Goal: Task Accomplishment & Management: Manage account settings

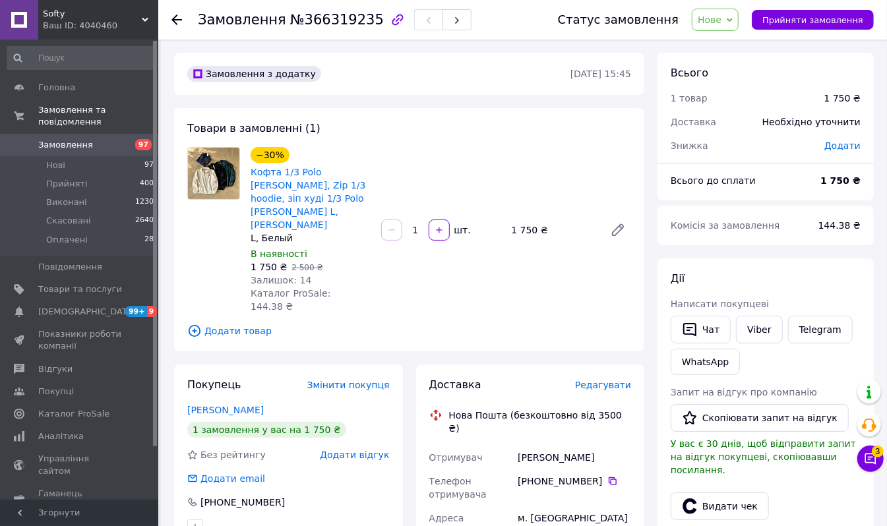
click at [112, 139] on span "Замовлення" at bounding box center [80, 145] width 84 height 12
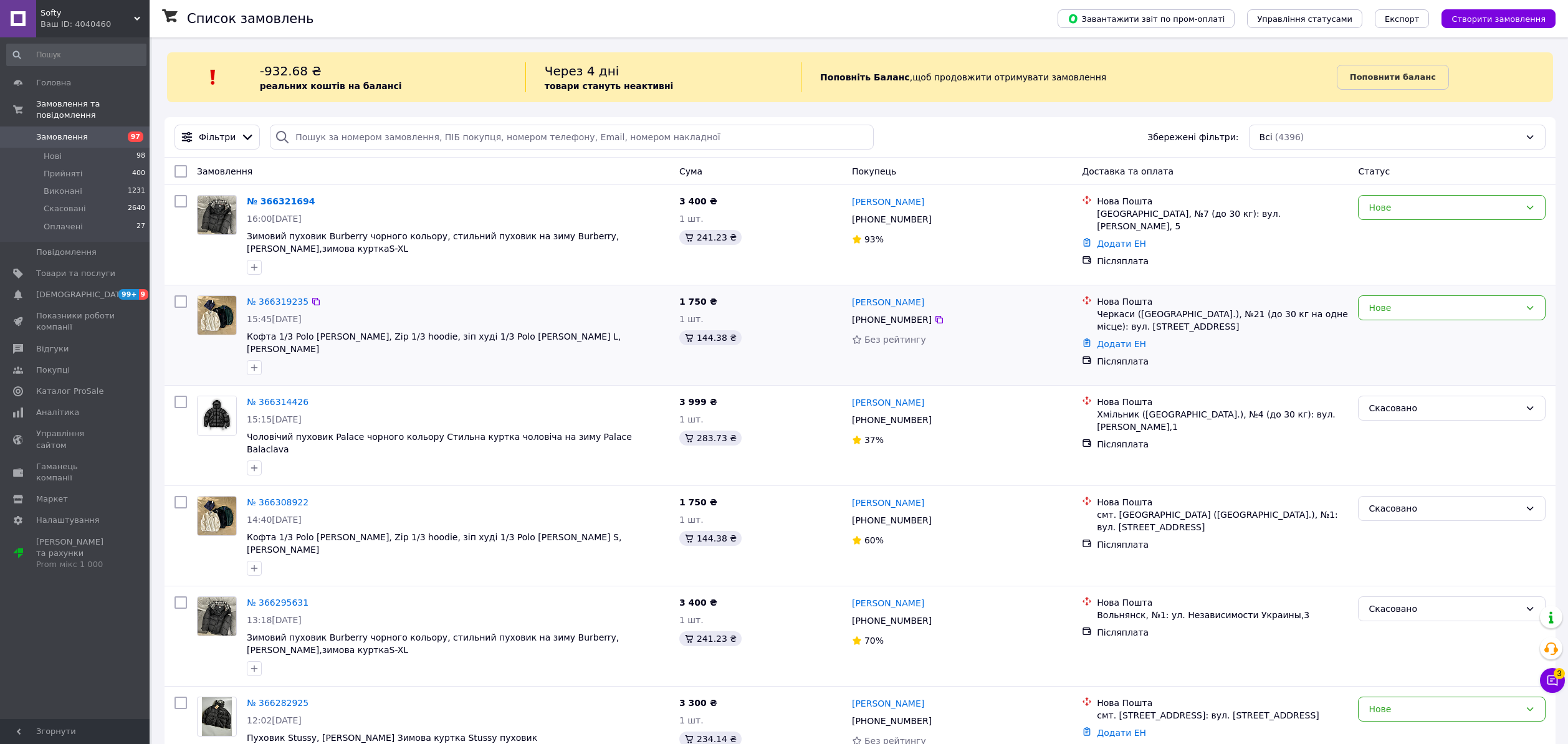
click at [1449, 293] on div "№ 366319235 15:45[DATE] Кофта 1/3 Polo [PERSON_NAME], Zip 1/3 hoodie, зіп худі …" at bounding box center [860, 336] width 1391 height 100
click at [1422, 320] on div "Нове" at bounding box center [1452, 308] width 187 height 25
click at [1407, 336] on li "Прийнято" at bounding box center [1452, 337] width 186 height 23
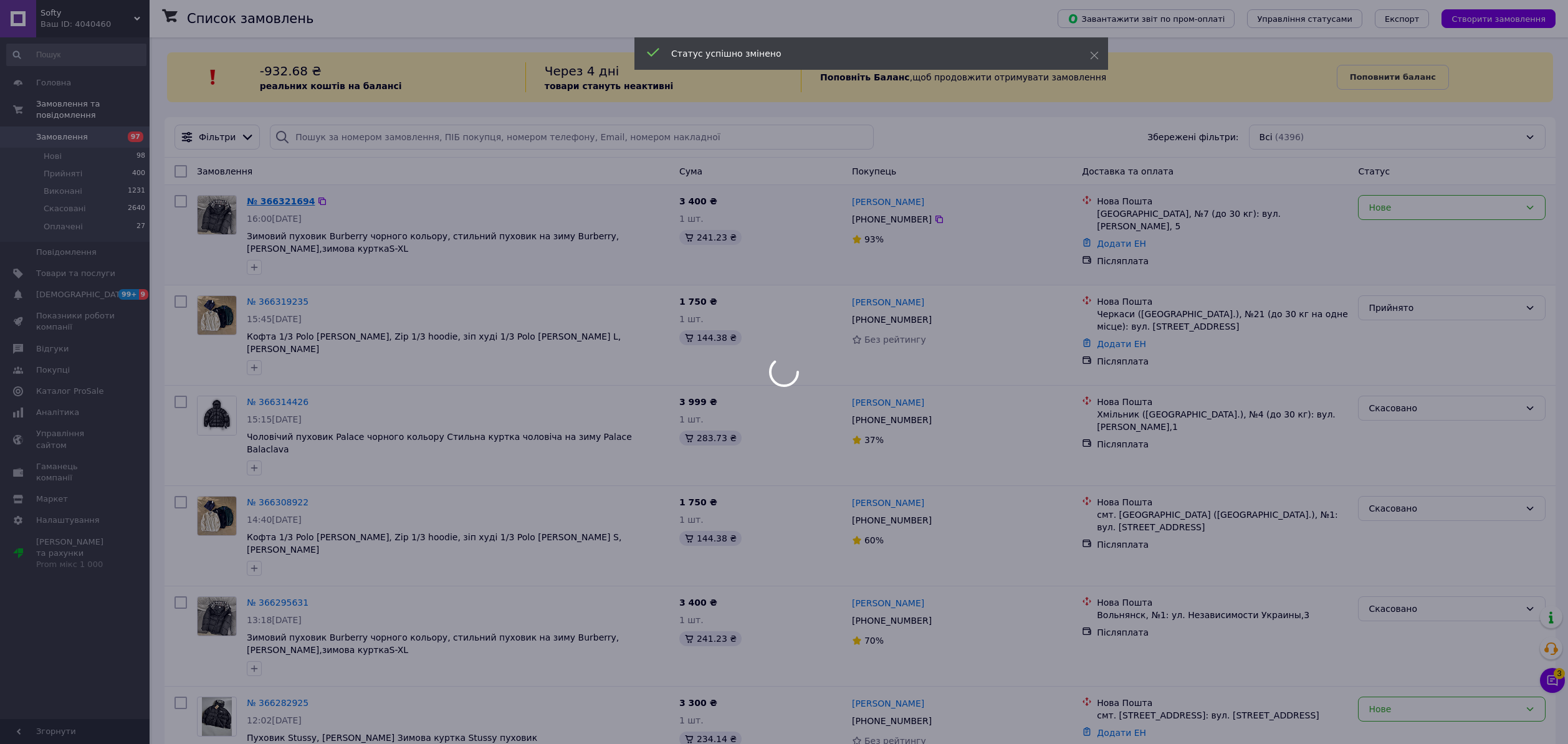
click at [275, 200] on div at bounding box center [784, 372] width 1568 height 744
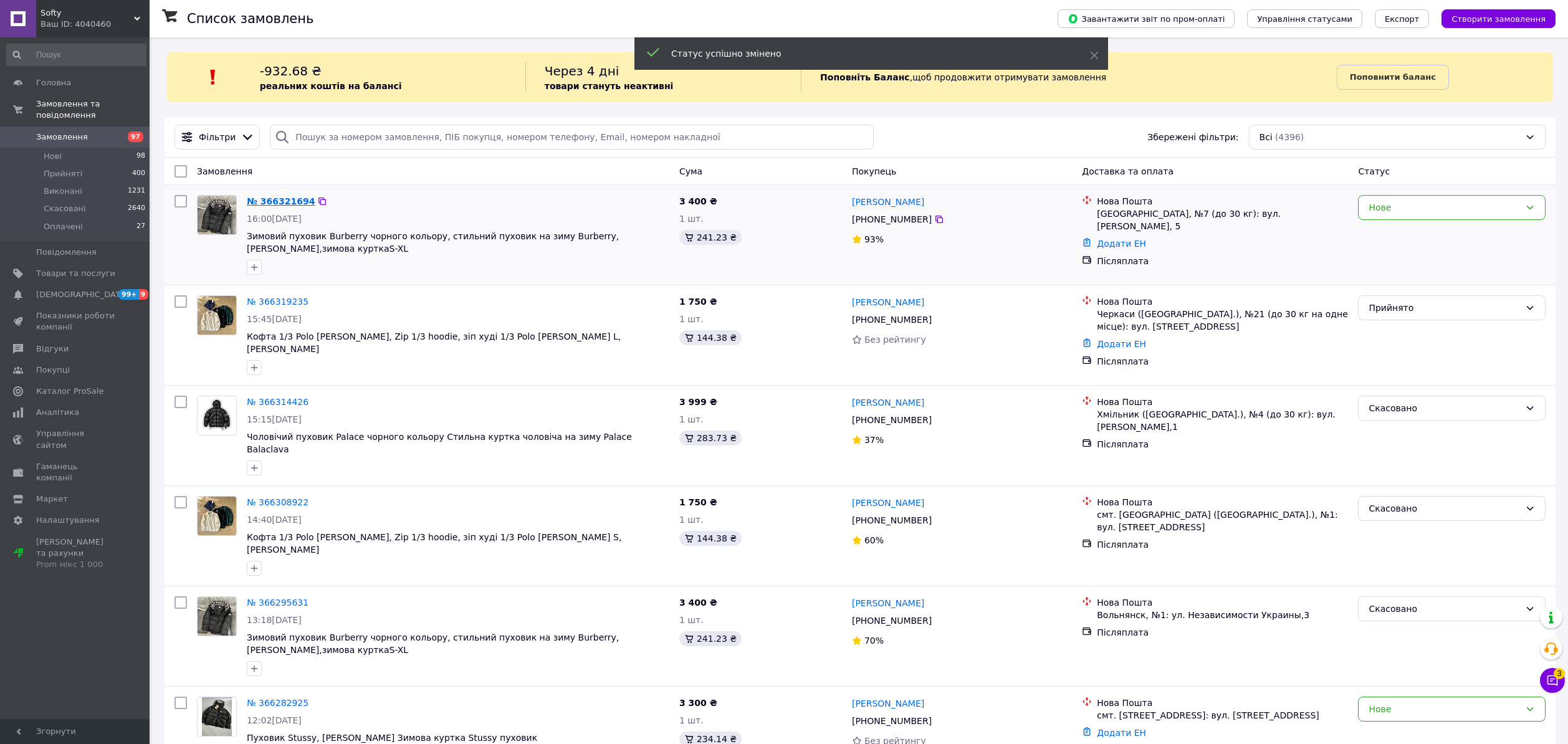
click at [275, 200] on link "№ 366321694" at bounding box center [281, 201] width 68 height 10
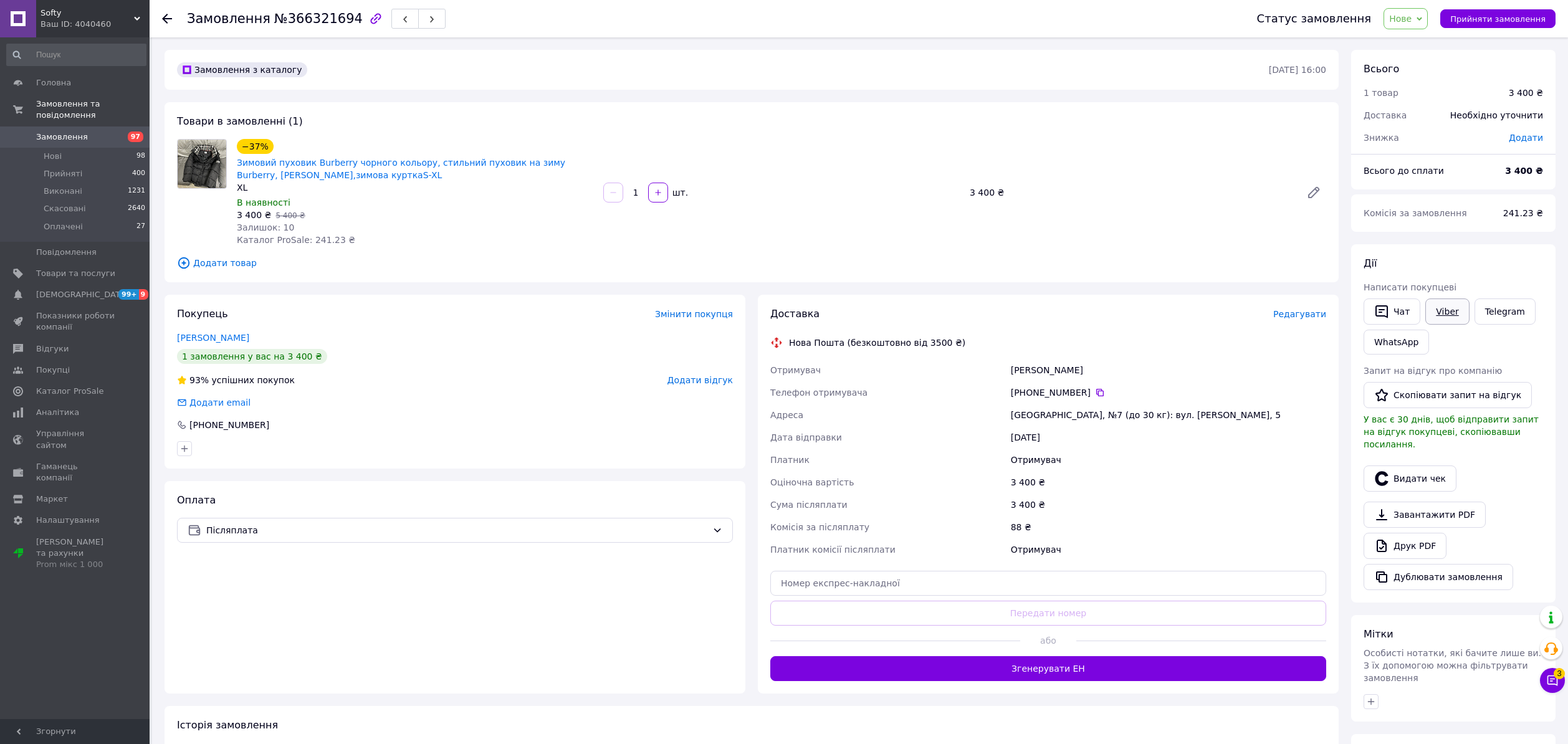
click at [1439, 304] on link "Viber" at bounding box center [1447, 312] width 43 height 26
click at [108, 131] on span "Замовлення" at bounding box center [76, 137] width 79 height 11
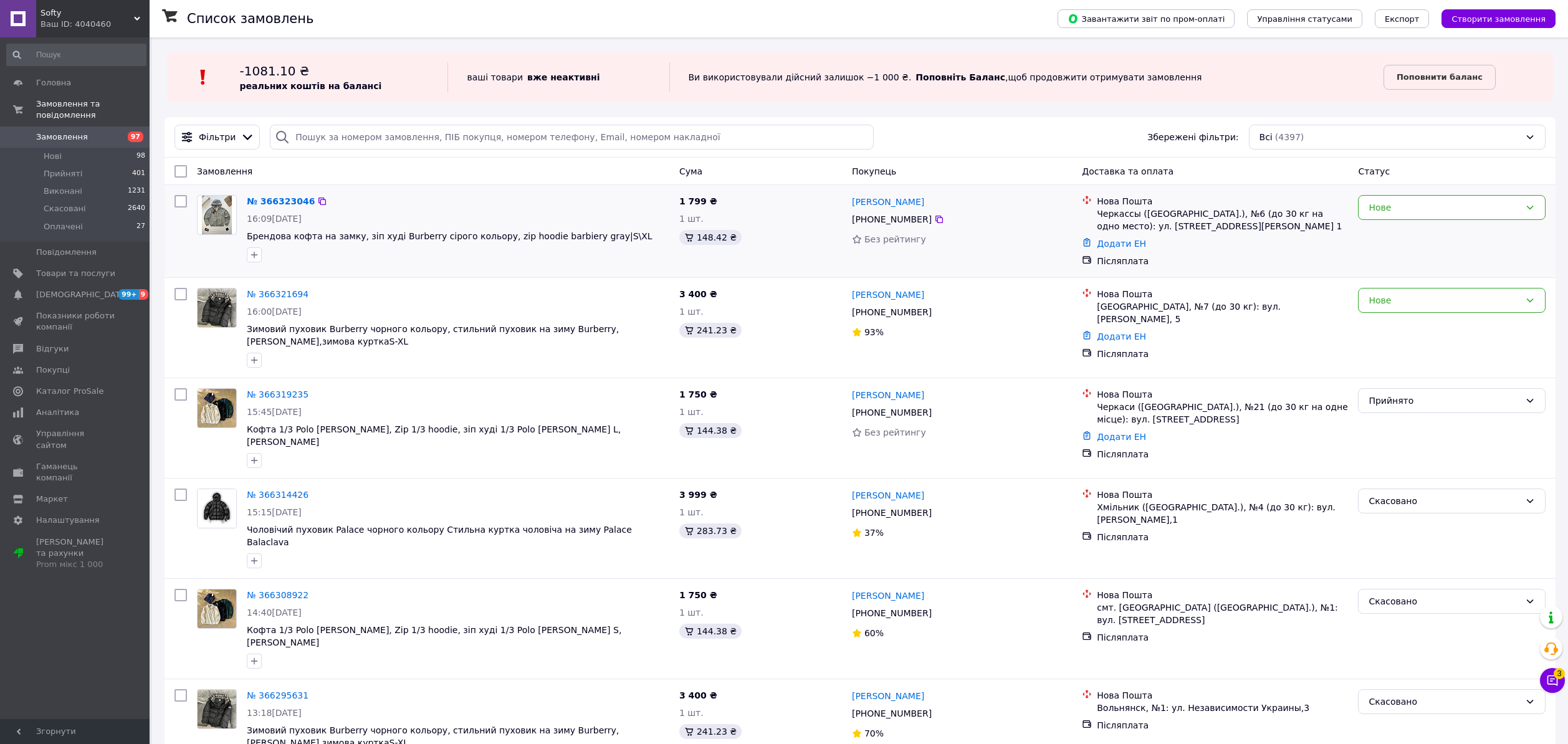
click at [260, 183] on div "Замовлення Cума Покупець Доставка та оплата Статус" at bounding box center [860, 171] width 1391 height 27
click at [262, 187] on div "№ 366323046 16:09[DATE] Брендова кофта на замку, зіп худі Burberry сірого кольо…" at bounding box center [860, 232] width 1391 height 93
click at [275, 198] on link "№ 366323046" at bounding box center [281, 201] width 68 height 10
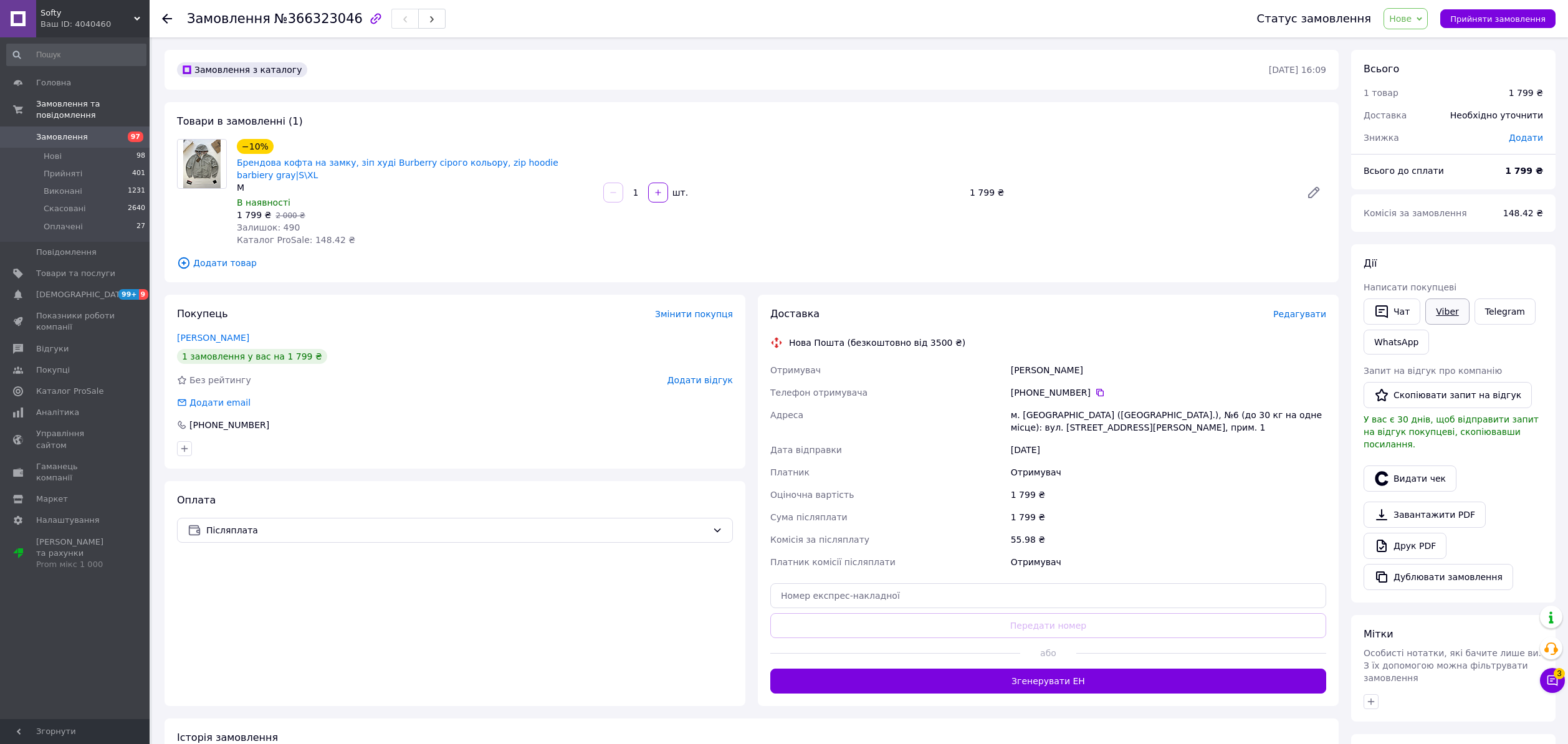
click at [1439, 305] on link "Viber" at bounding box center [1447, 312] width 43 height 26
click at [161, 10] on div "Замовлення №366323046 Статус замовлення [GEOGRAPHIC_DATA] Скасовано Оплачено Пр…" at bounding box center [858, 19] width 1419 height 38
click at [164, 14] on icon at bounding box center [166, 19] width 10 height 10
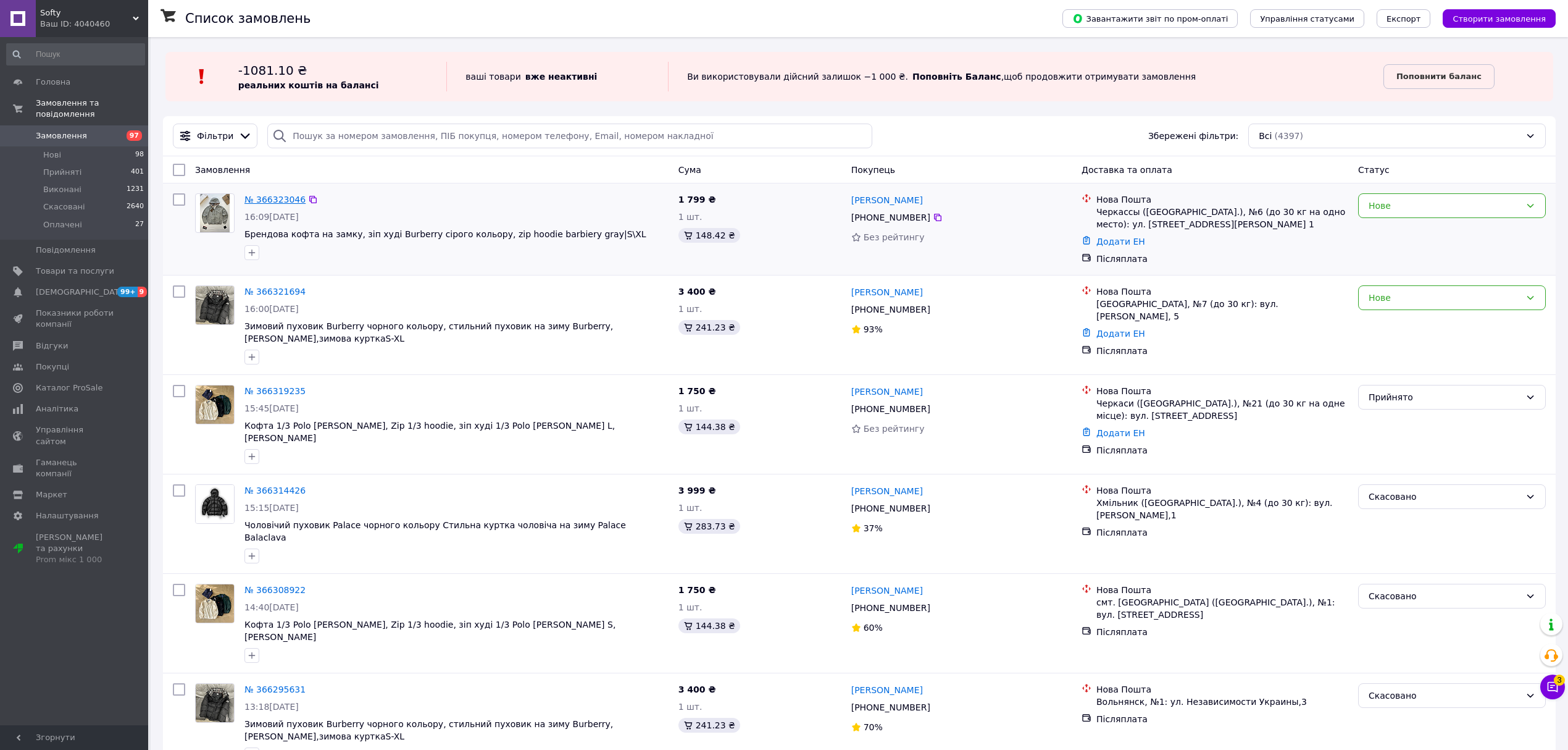
click at [287, 196] on link "№ 366323046" at bounding box center [274, 199] width 61 height 10
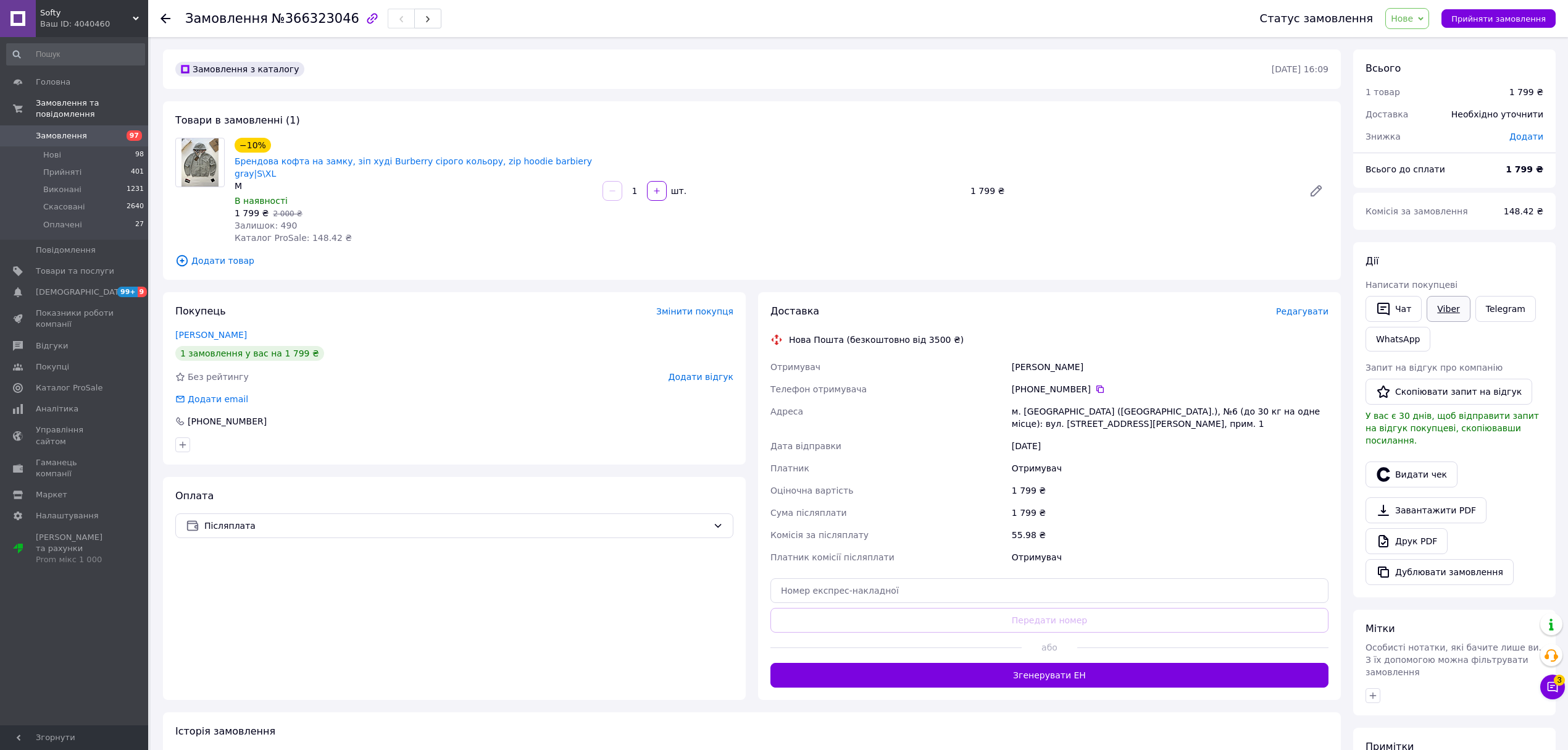
click at [1460, 301] on link "Viber" at bounding box center [1448, 309] width 43 height 26
click at [100, 287] on link "Сповіщення 99+ 9" at bounding box center [76, 292] width 152 height 21
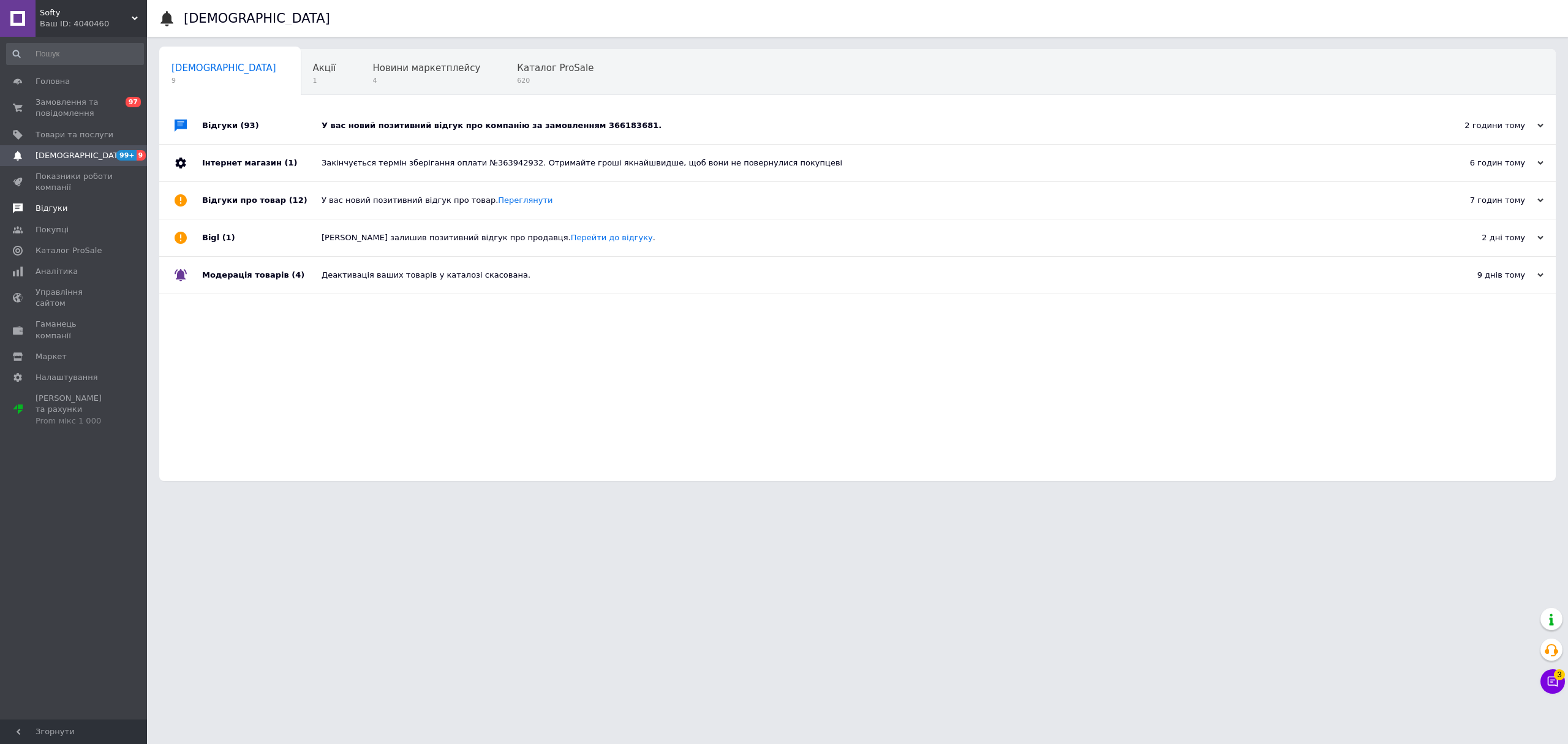
click at [58, 207] on span "Відгуки" at bounding box center [51, 208] width 32 height 11
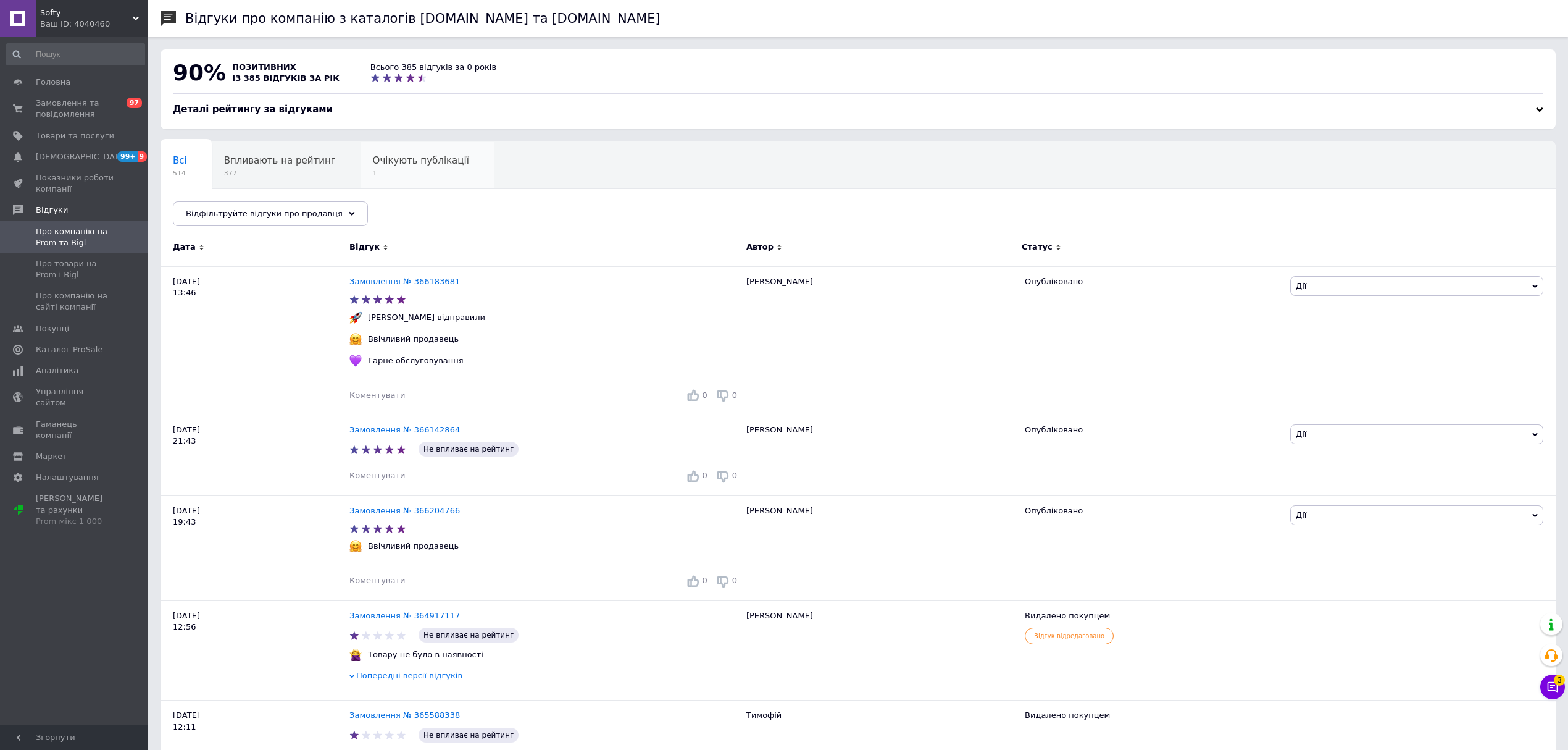
click at [360, 163] on div "Очікують публікації 1" at bounding box center [427, 166] width 133 height 47
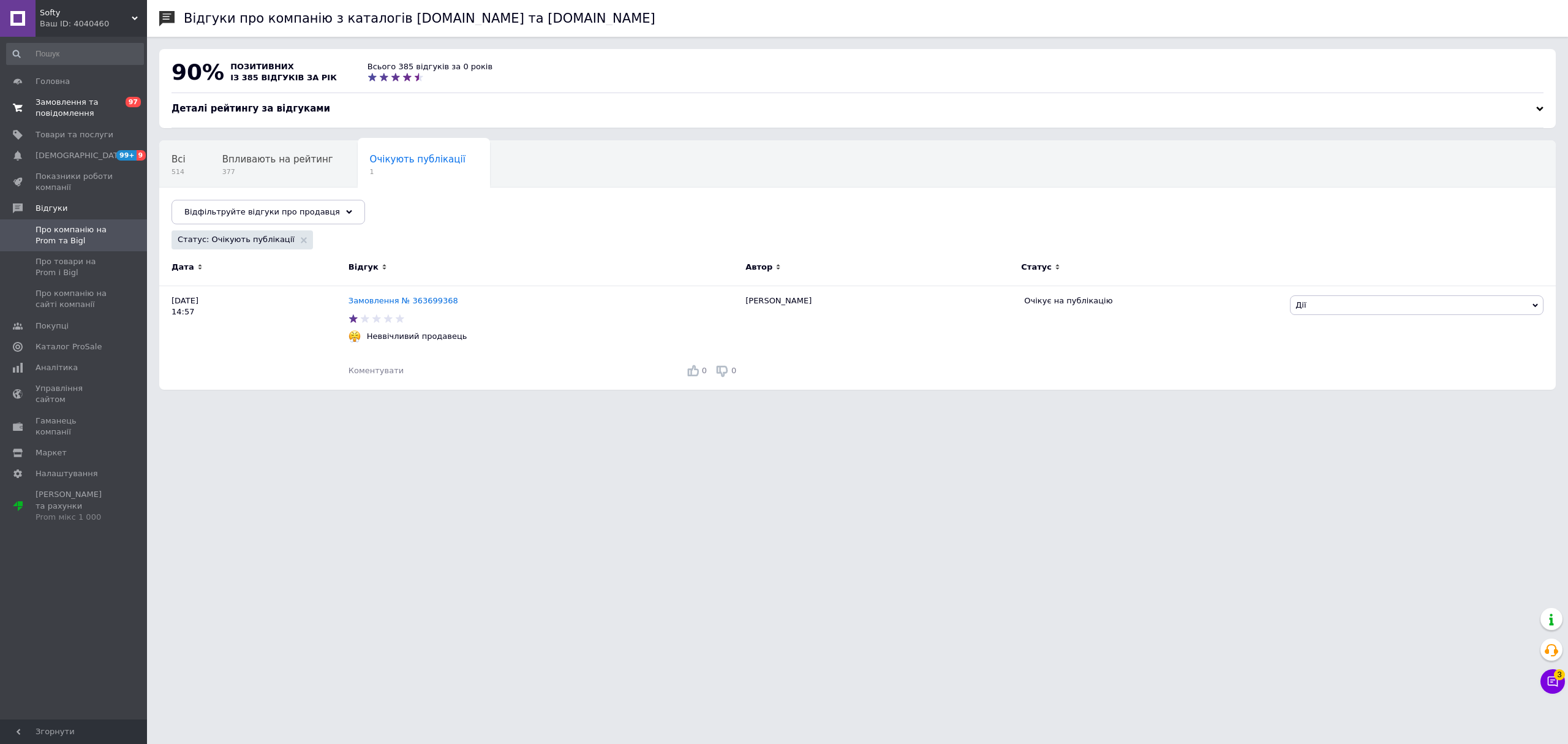
click at [97, 114] on span "Замовлення та повідомлення" at bounding box center [74, 108] width 78 height 22
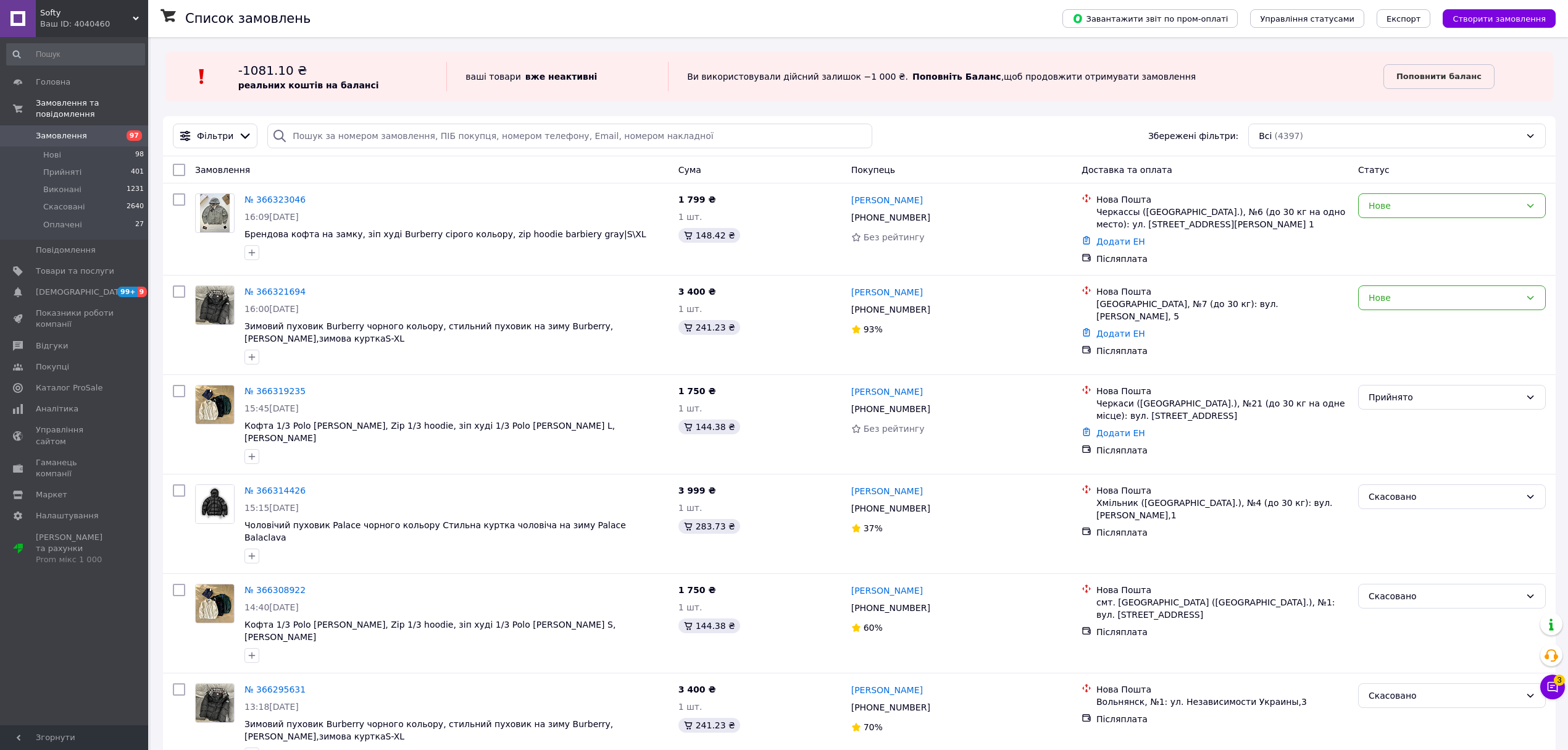
click at [127, 130] on span "97" at bounding box center [134, 135] width 15 height 10
click at [108, 287] on span "[DEMOGRAPHIC_DATA]" at bounding box center [75, 292] width 79 height 11
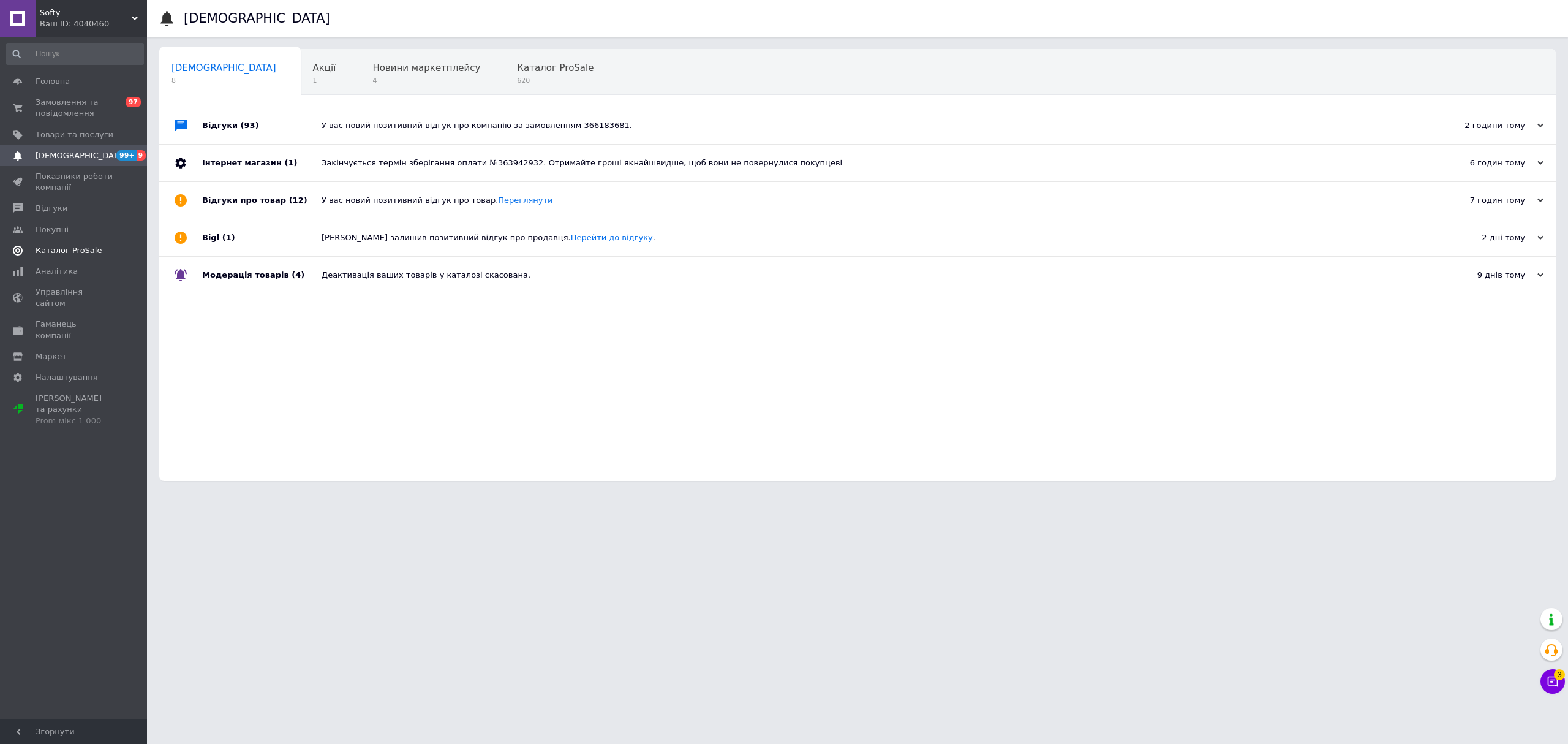
click at [80, 258] on link "Каталог ProSale" at bounding box center [75, 250] width 150 height 20
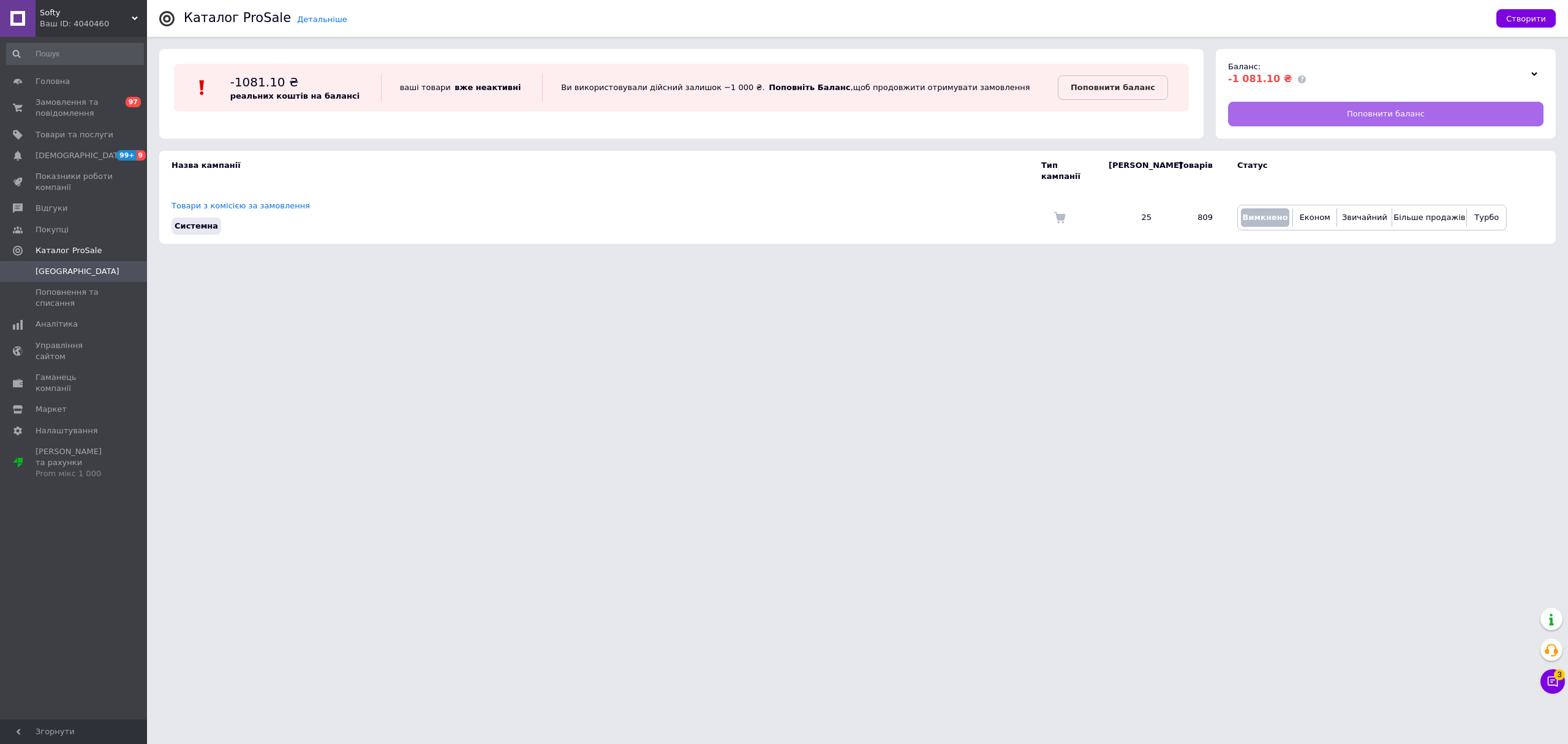
click at [1432, 104] on link "Поповнити баланс" at bounding box center [1386, 113] width 316 height 24
click at [122, 95] on link "Замовлення та повідомлення 0 97" at bounding box center [75, 108] width 150 height 32
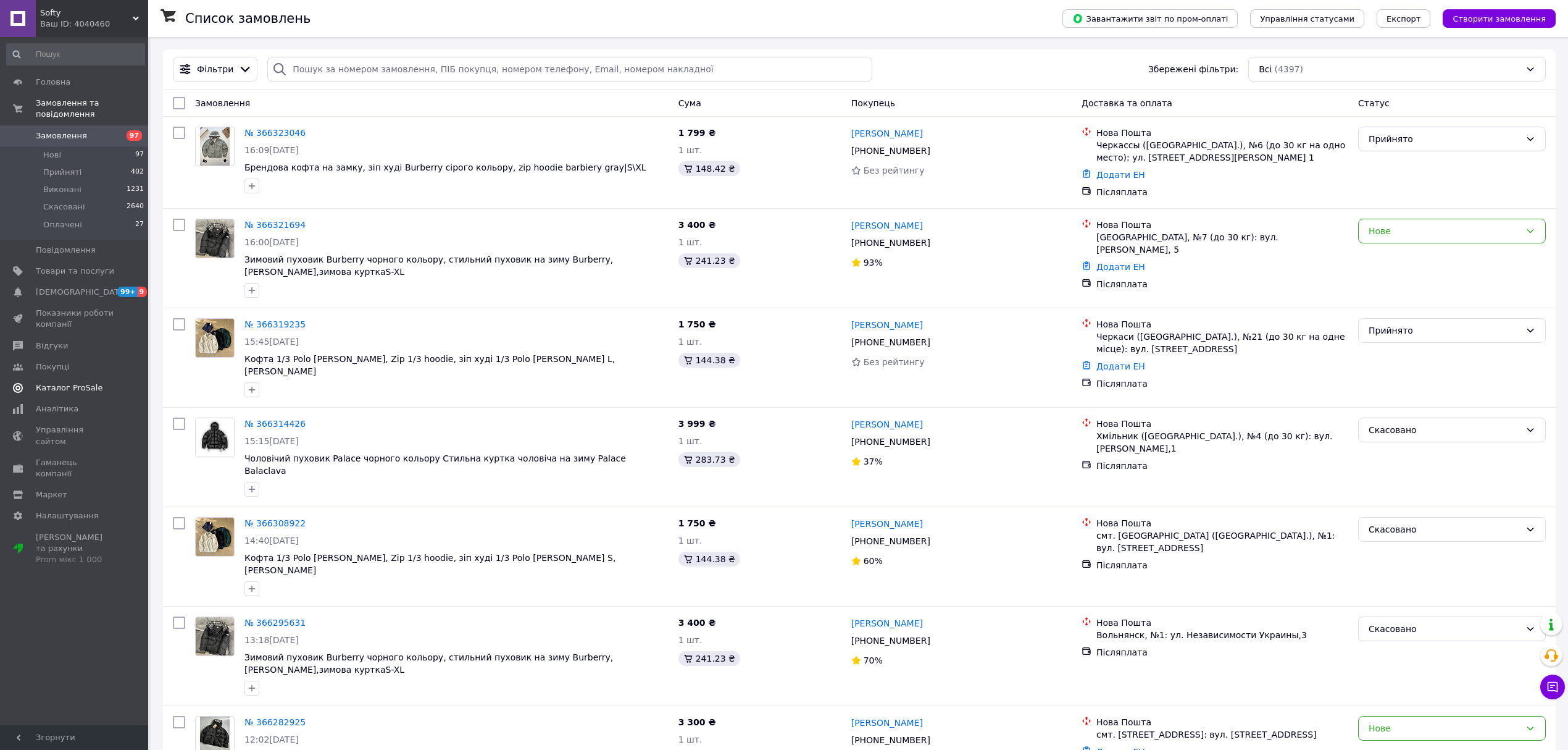
click at [79, 382] on span "Каталог ProSale" at bounding box center [68, 388] width 66 height 11
